Goal: Use online tool/utility: Utilize a website feature to perform a specific function

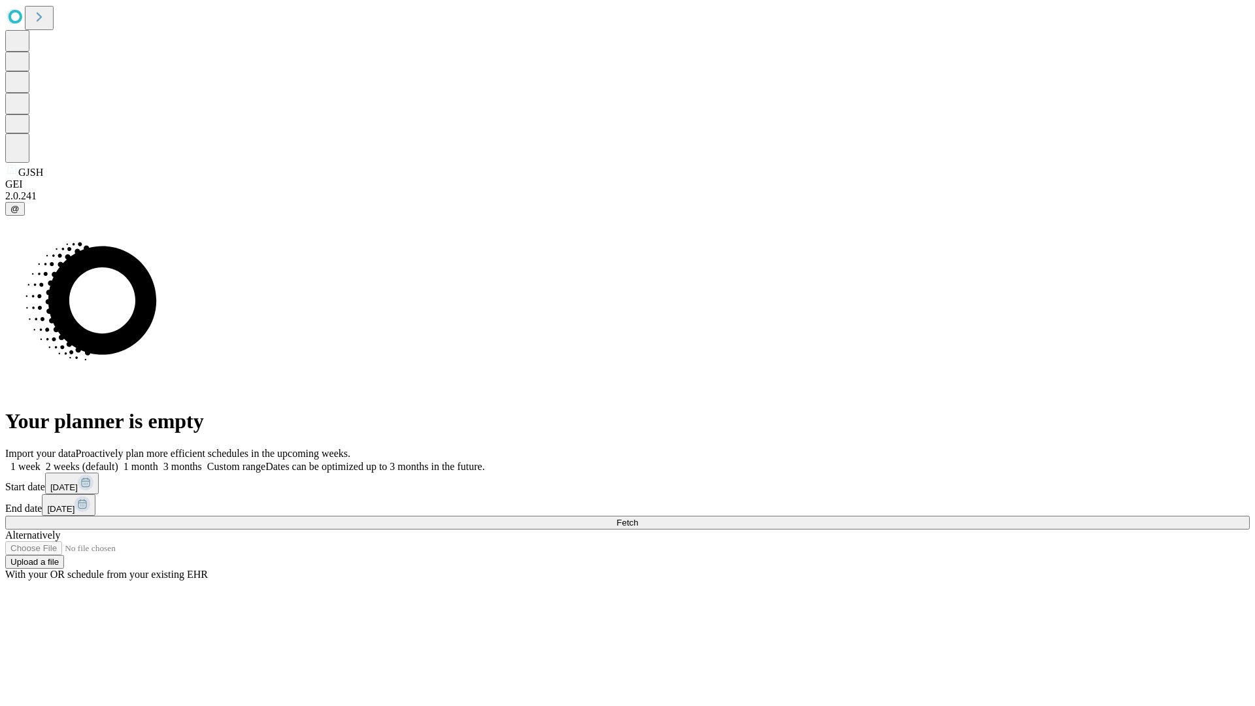
click at [638, 518] on span "Fetch" at bounding box center [627, 523] width 22 height 10
